Goal: Information Seeking & Learning: Learn about a topic

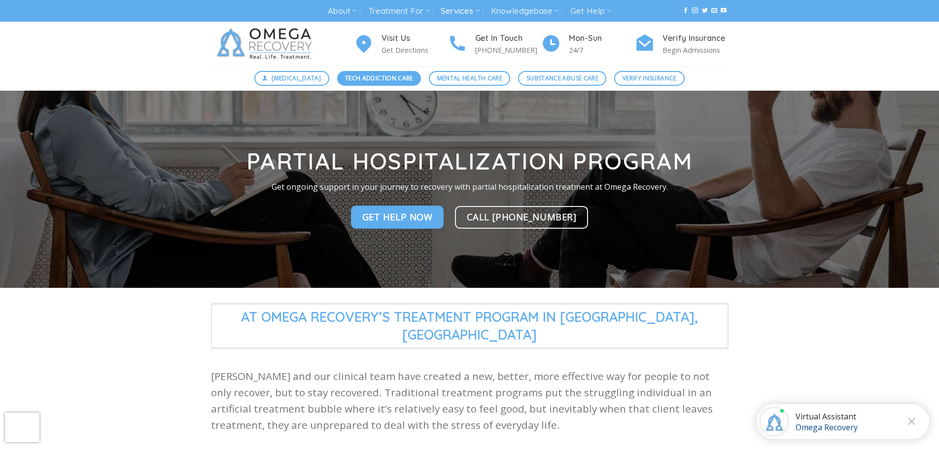
click at [388, 82] on span "Tech Addiction Care" at bounding box center [379, 77] width 68 height 9
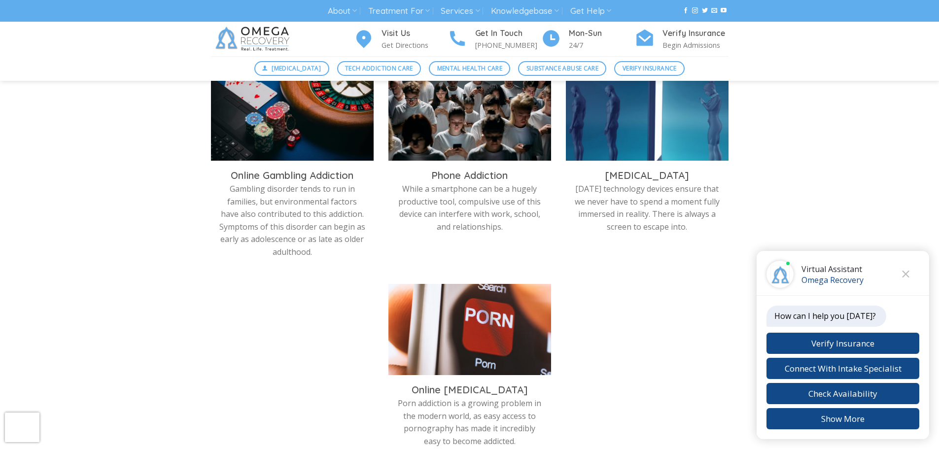
scroll to position [592, 0]
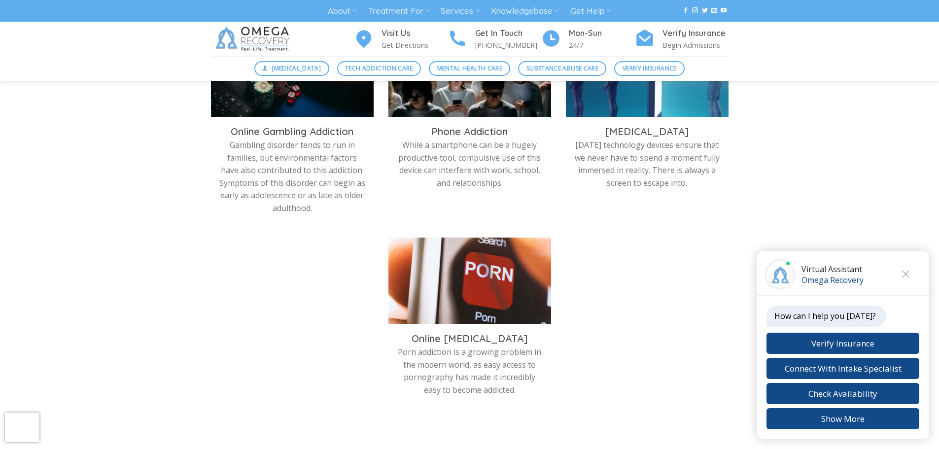
click at [468, 313] on img at bounding box center [469, 283] width 163 height 91
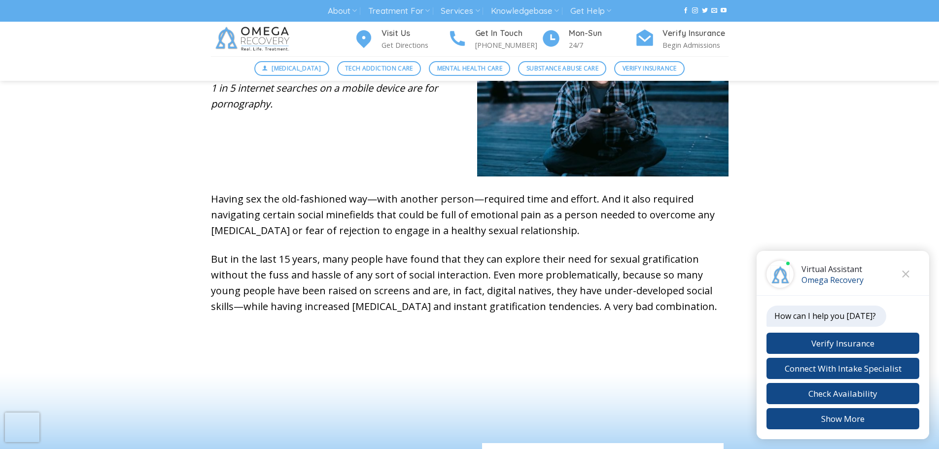
scroll to position [542, 0]
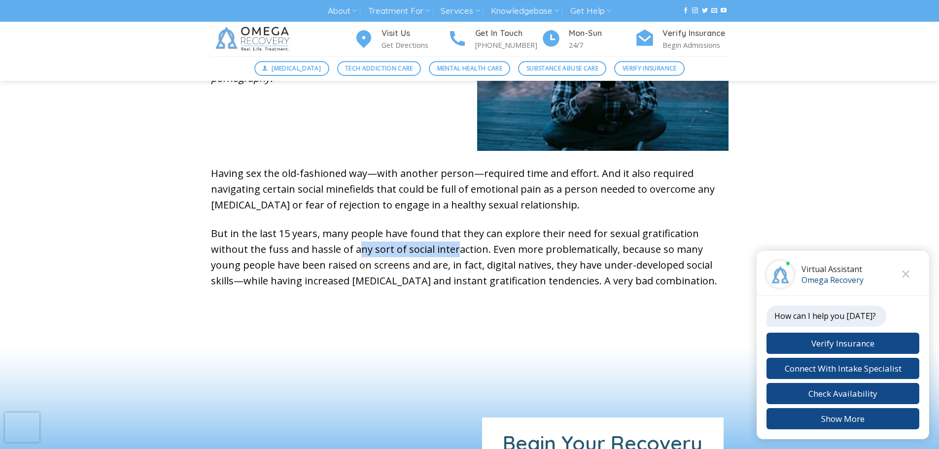
drag, startPoint x: 330, startPoint y: 253, endPoint x: 420, endPoint y: 249, distance: 89.3
click at [417, 248] on p "But in the last 15 years, many people have found that they can explore their ne…" at bounding box center [470, 257] width 518 height 63
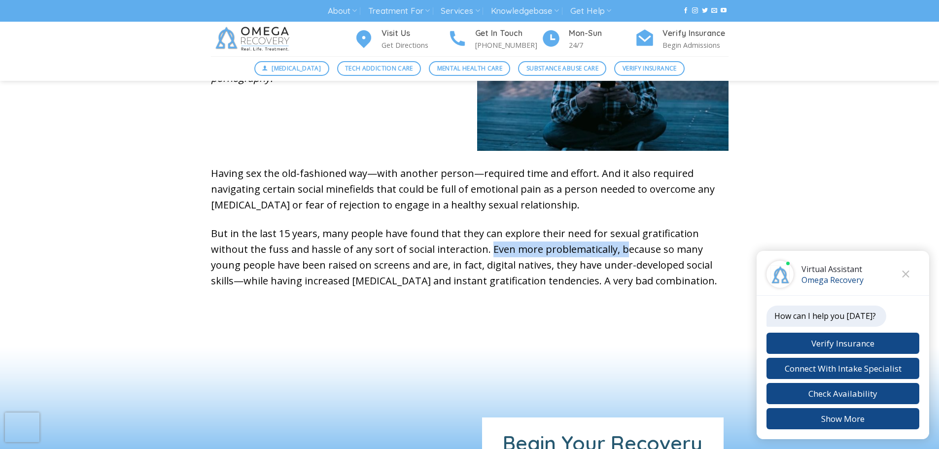
drag, startPoint x: 449, startPoint y: 249, endPoint x: 585, endPoint y: 245, distance: 136.1
click at [584, 245] on p "But in the last 15 years, many people have found that they can explore their ne…" at bounding box center [470, 257] width 518 height 63
click at [593, 248] on p "But in the last 15 years, many people have found that they can explore their ne…" at bounding box center [470, 257] width 518 height 63
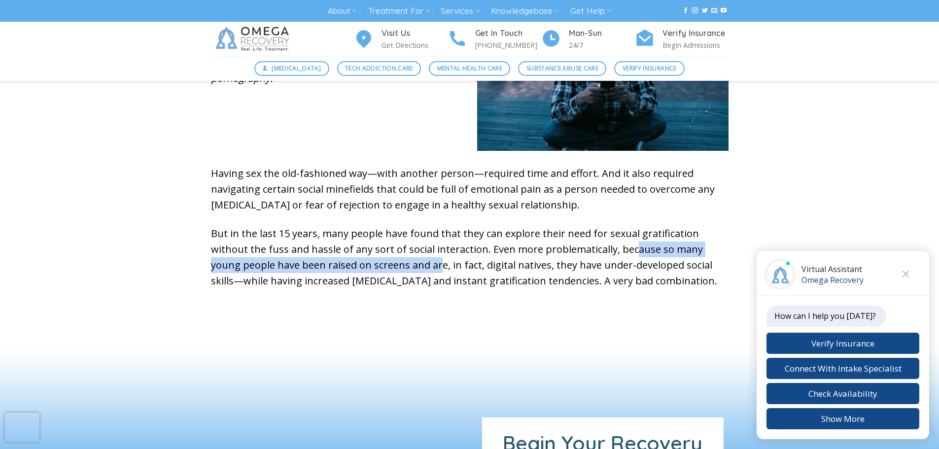
drag, startPoint x: 594, startPoint y: 251, endPoint x: 375, endPoint y: 266, distance: 219.4
click at [375, 266] on p "But in the last 15 years, many people have found that they can explore their ne…" at bounding box center [470, 257] width 518 height 63
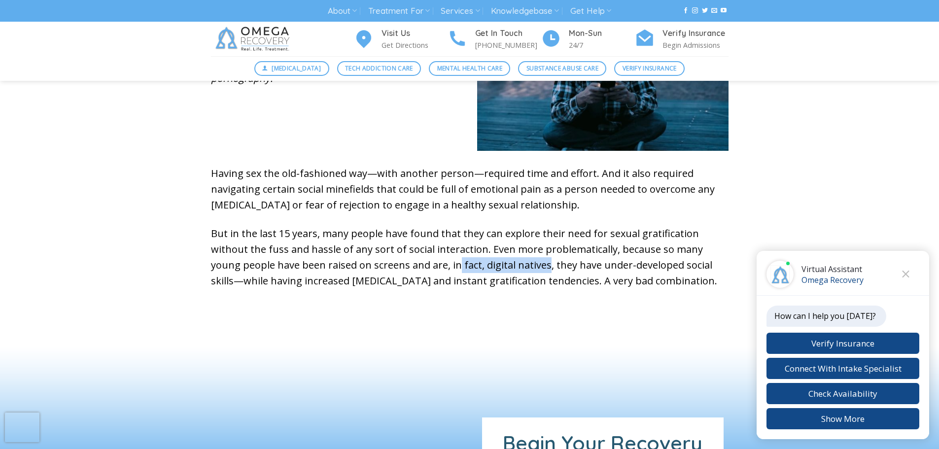
drag, startPoint x: 394, startPoint y: 267, endPoint x: 481, endPoint y: 268, distance: 87.3
click at [480, 267] on p "But in the last 15 years, many people have found that they can explore their ne…" at bounding box center [470, 257] width 518 height 63
drag, startPoint x: 495, startPoint y: 265, endPoint x: 657, endPoint y: 268, distance: 161.2
click at [651, 268] on p "But in the last 15 years, many people have found that they can explore their ne…" at bounding box center [470, 257] width 518 height 63
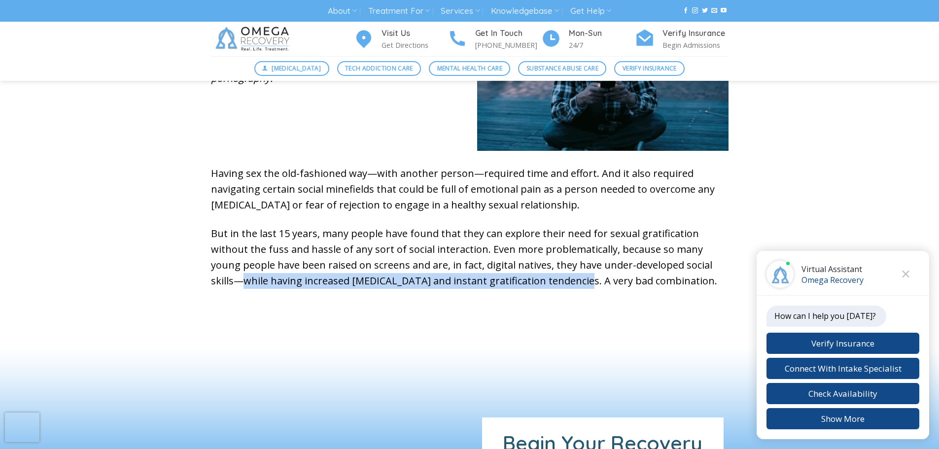
drag, startPoint x: 676, startPoint y: 264, endPoint x: 510, endPoint y: 280, distance: 166.8
click at [510, 280] on p "But in the last 15 years, many people have found that they can explore their ne…" at bounding box center [470, 257] width 518 height 63
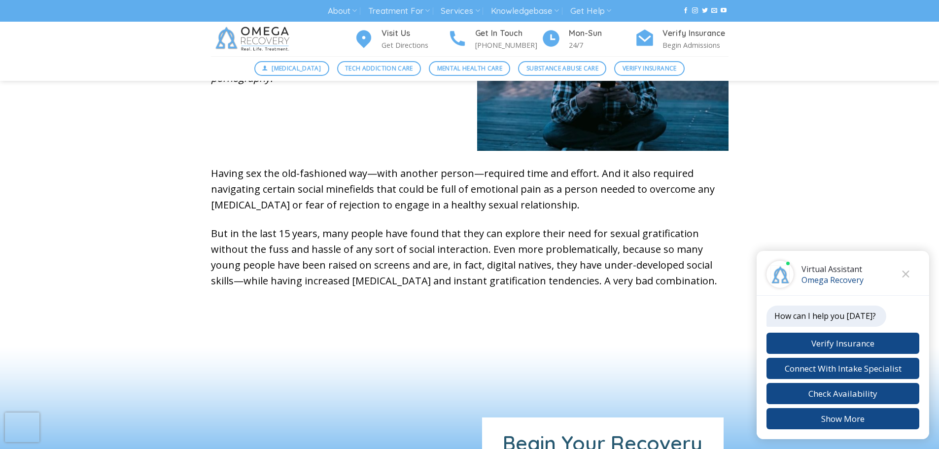
click at [531, 281] on p "But in the last 15 years, many people have found that they can explore their ne…" at bounding box center [470, 257] width 518 height 63
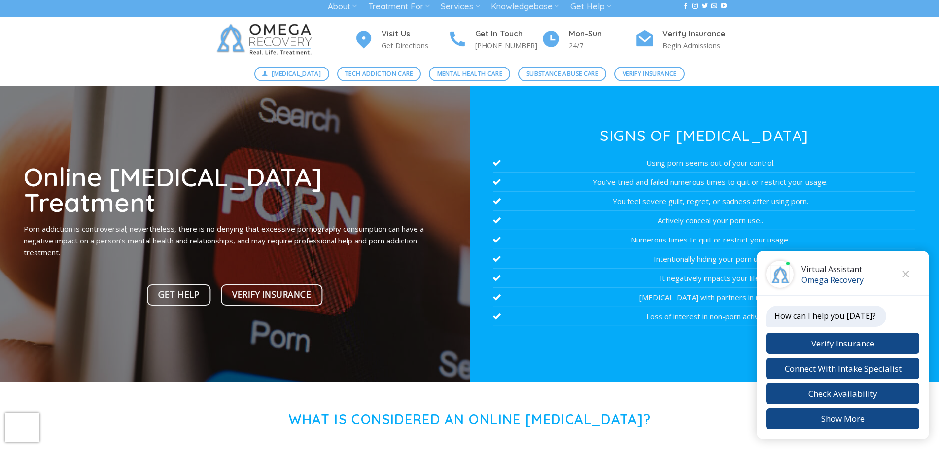
scroll to position [0, 0]
